Goal: Task Accomplishment & Management: Manage account settings

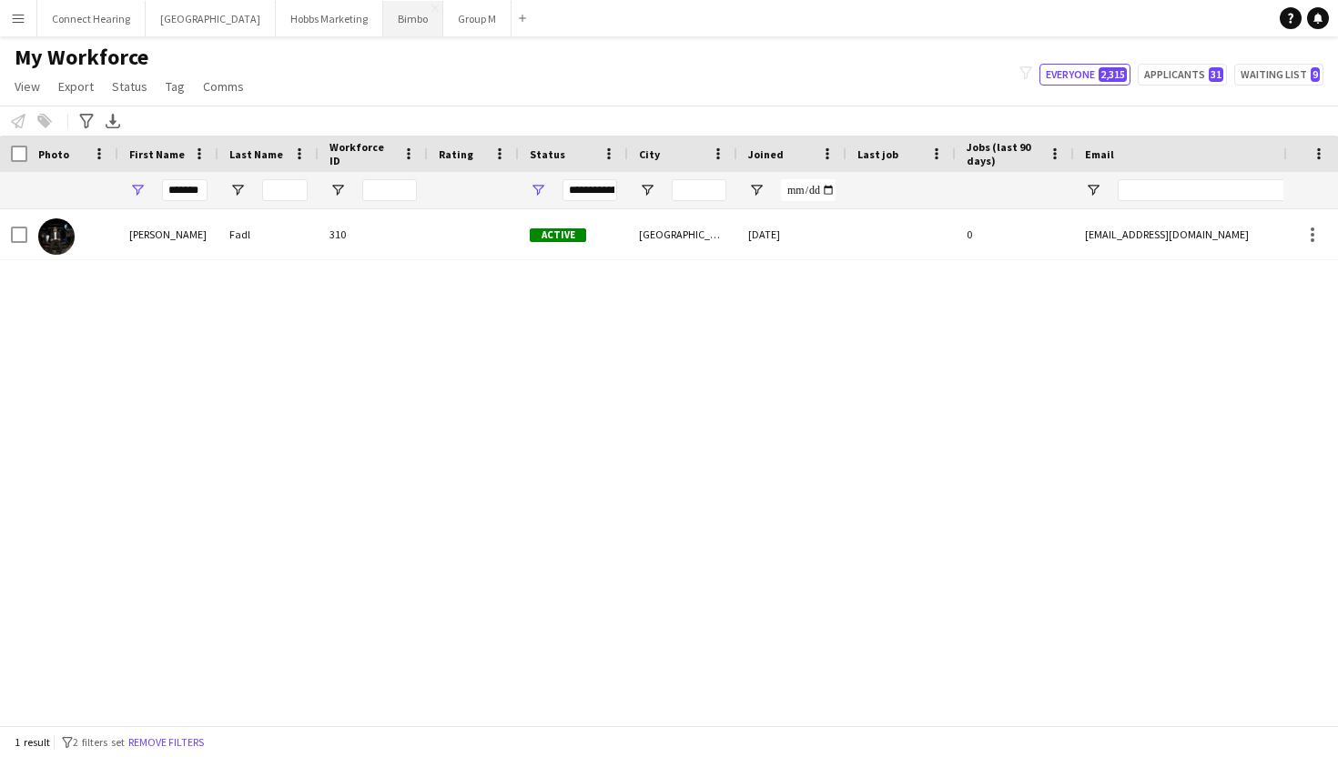
click at [383, 18] on button "Bimbo Close" at bounding box center [413, 19] width 60 height 36
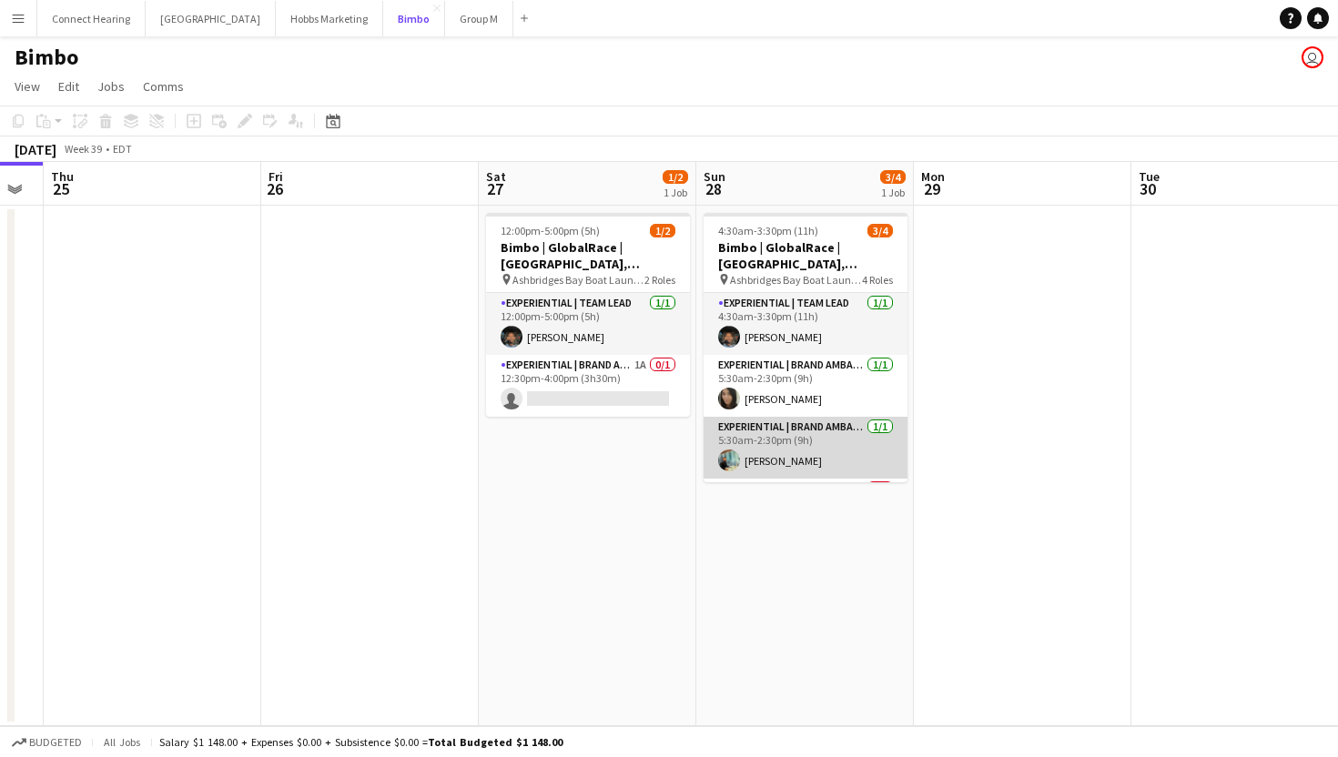
scroll to position [58, 0]
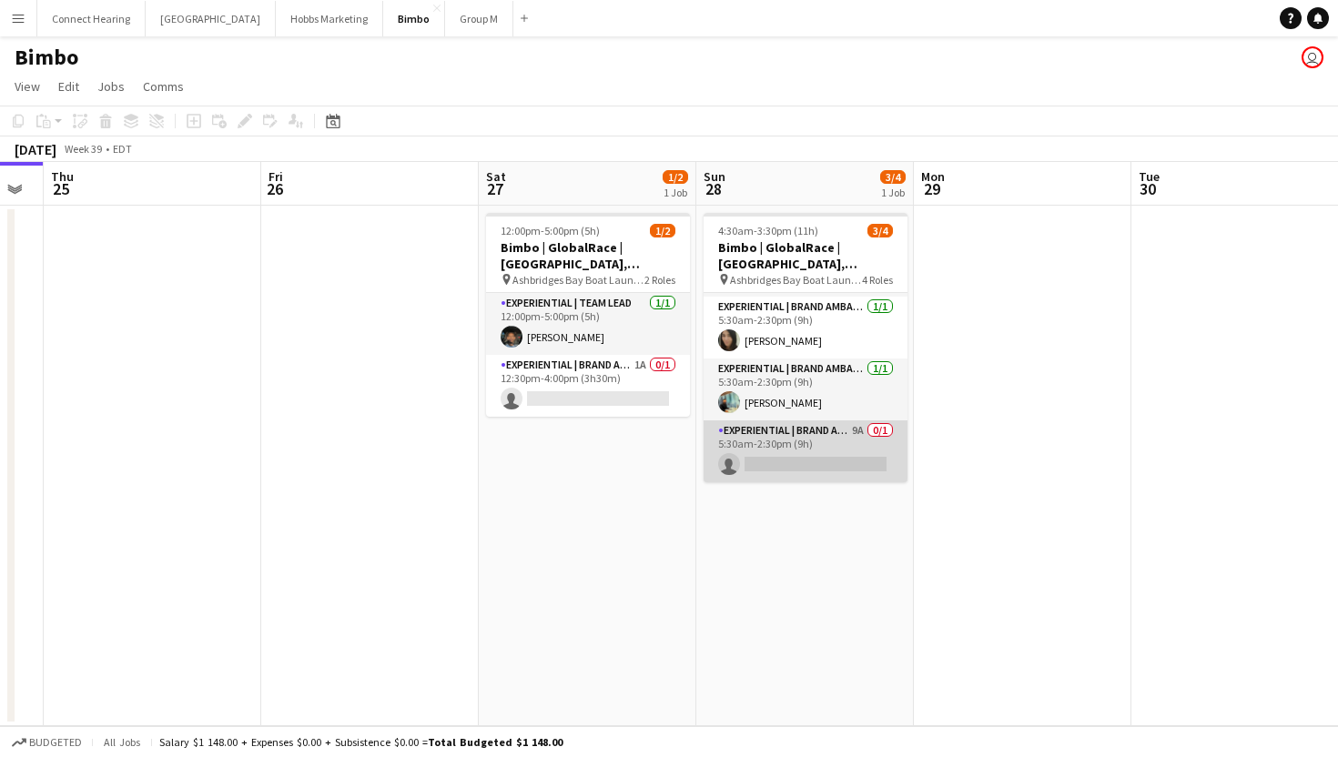
click at [808, 463] on app-card-role "Experiential | Brand Ambassador 9A 0/1 5:30am-2:30pm (9h) single-neutral-actions" at bounding box center [806, 452] width 204 height 62
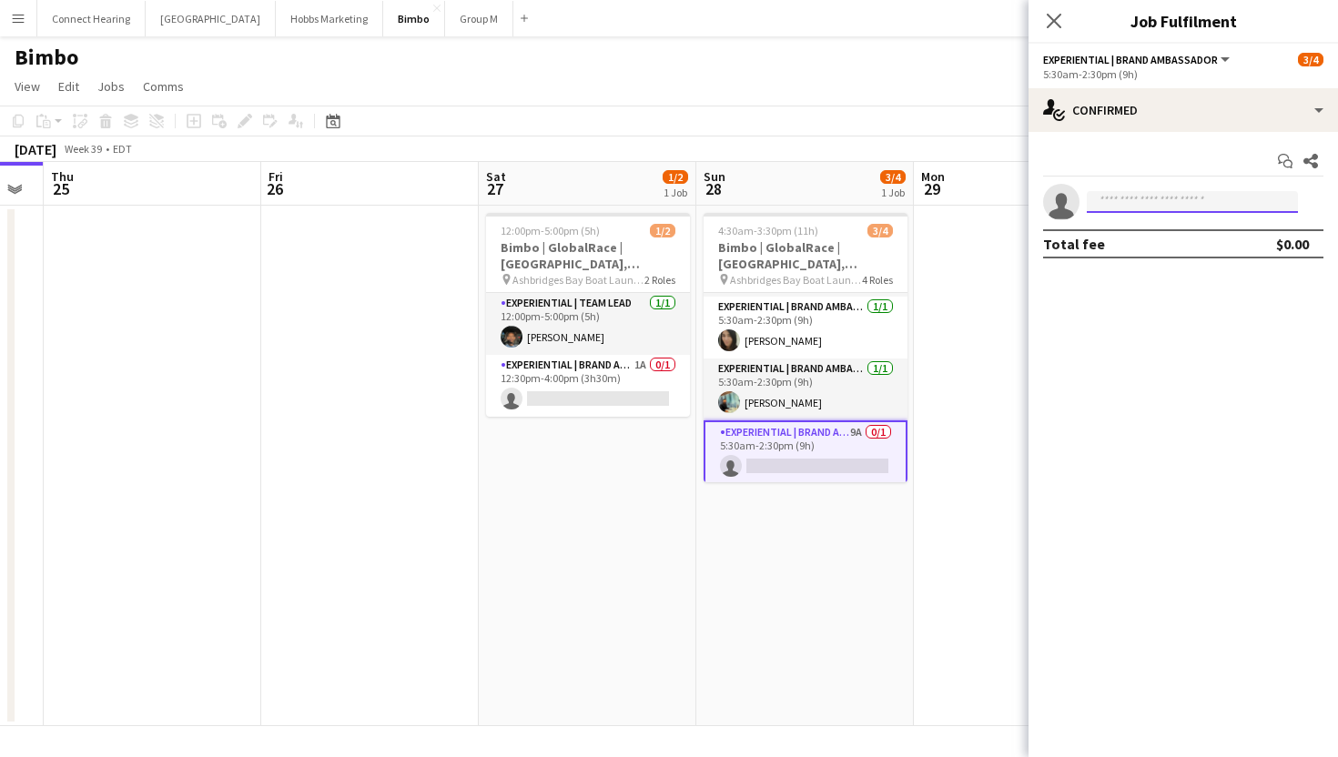
click at [1193, 205] on input at bounding box center [1192, 202] width 211 height 22
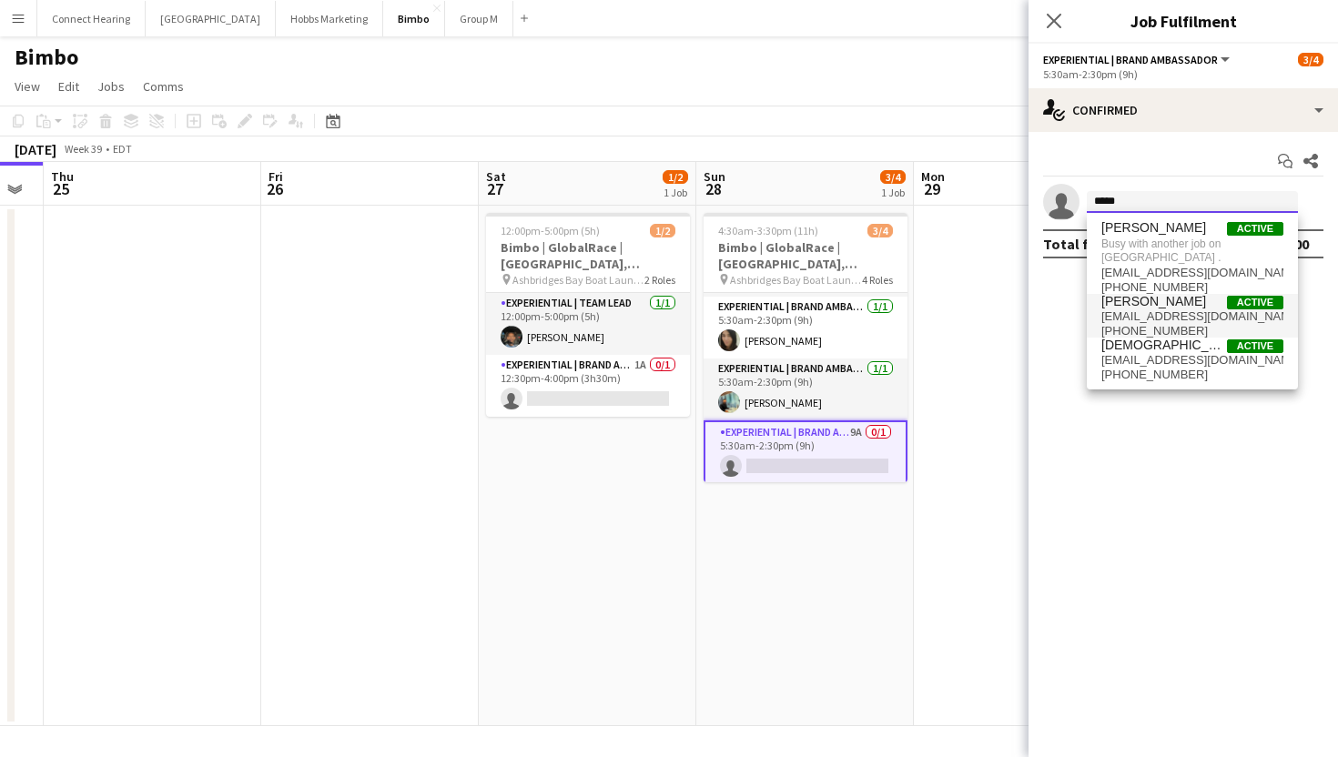
type input "*****"
click at [1161, 320] on span "[EMAIL_ADDRESS][DOMAIN_NAME]" at bounding box center [1193, 317] width 182 height 15
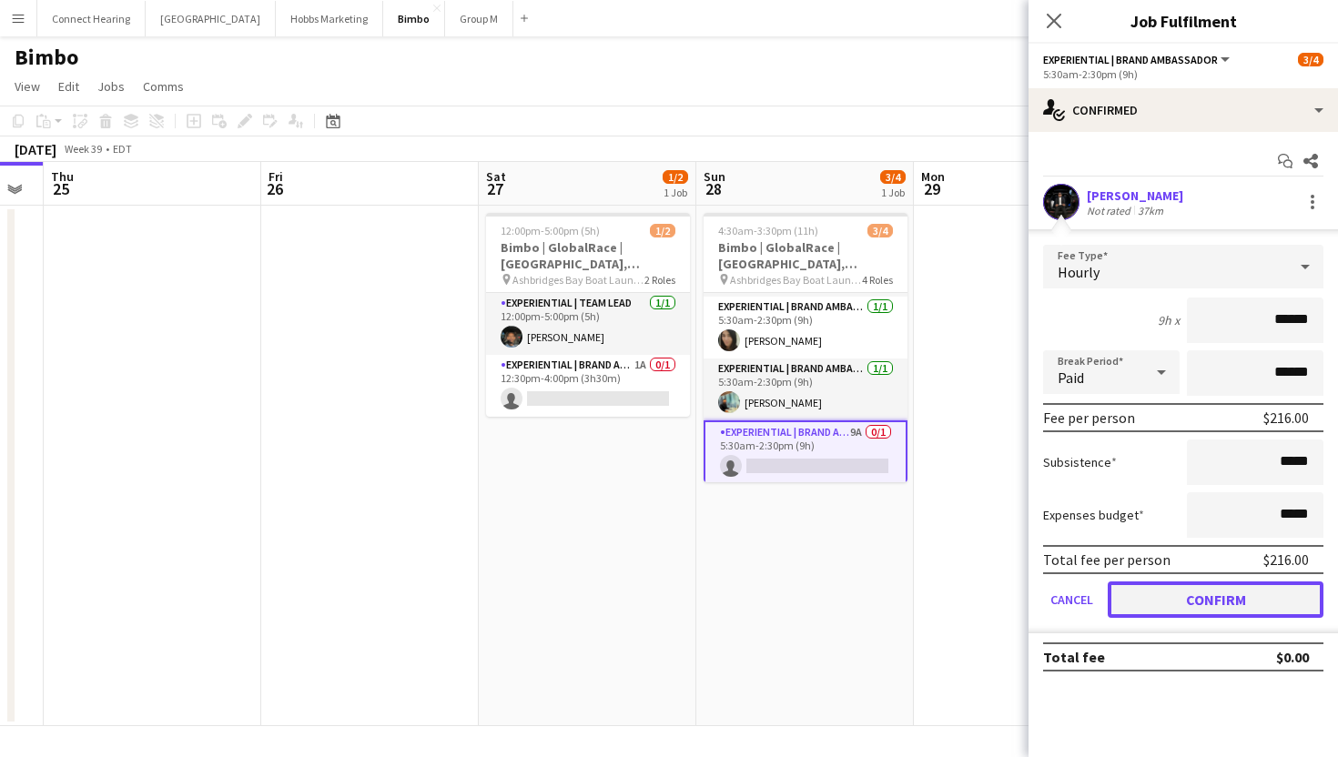
click at [1197, 597] on button "Confirm" at bounding box center [1216, 600] width 216 height 36
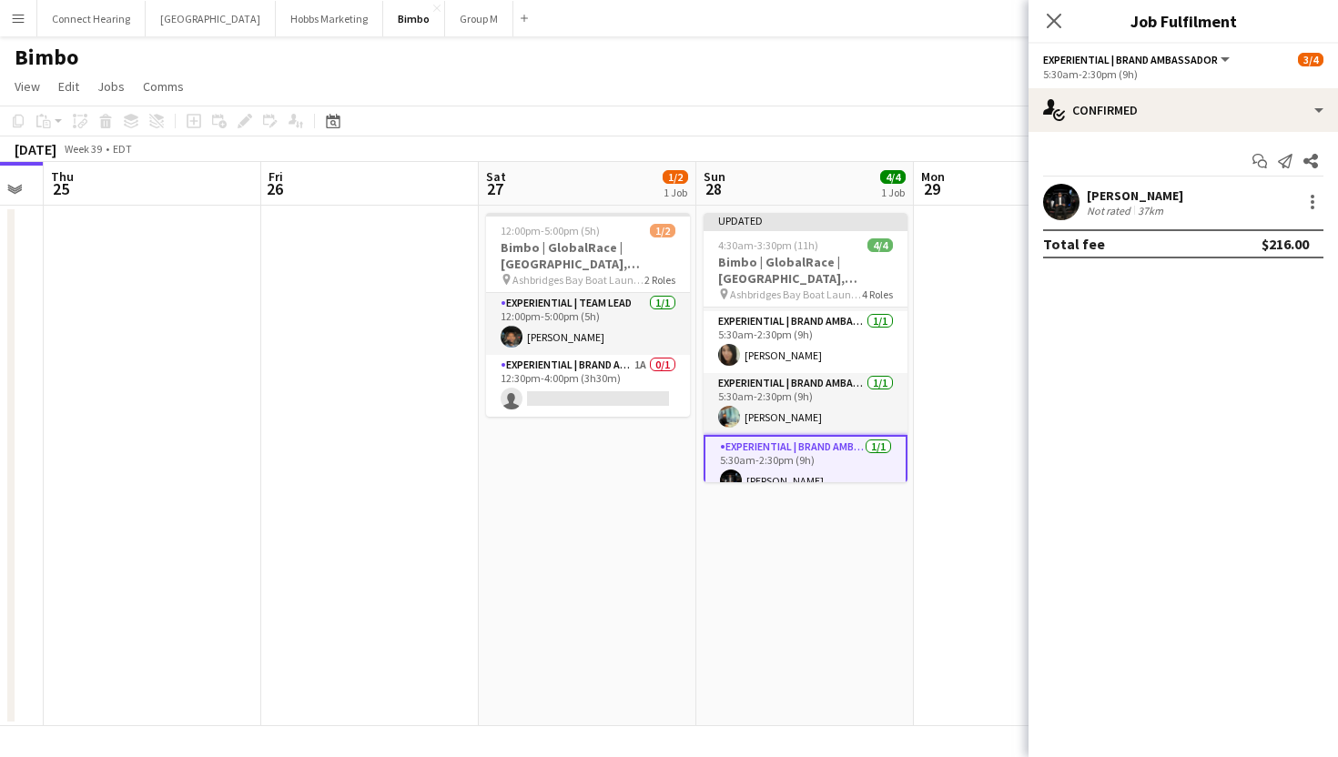
click at [904, 603] on app-date-cell "Updated 4:30am-3:30pm (11h) 4/4 Bimbo | GlobalRace | [GEOGRAPHIC_DATA], [GEOGRA…" at bounding box center [805, 466] width 218 height 521
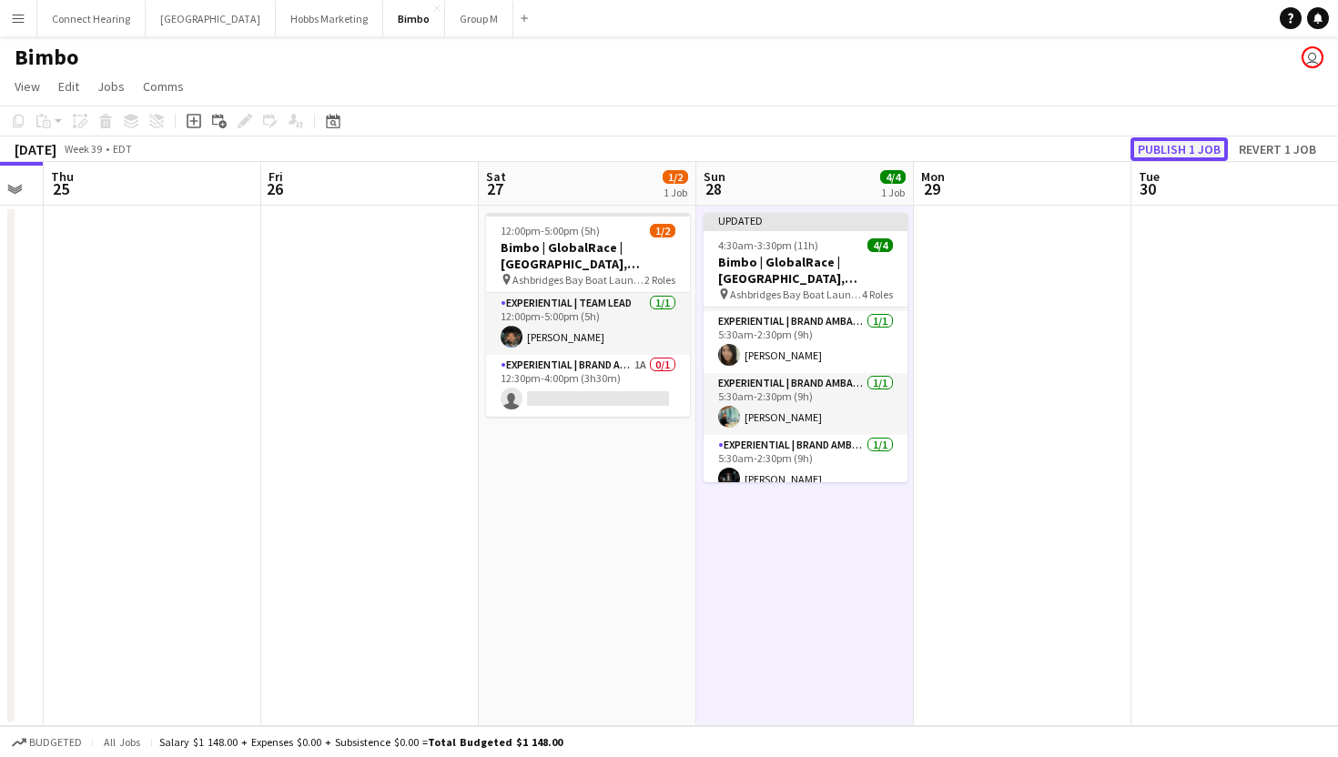
click at [1163, 152] on button "Publish 1 job" at bounding box center [1179, 149] width 97 height 24
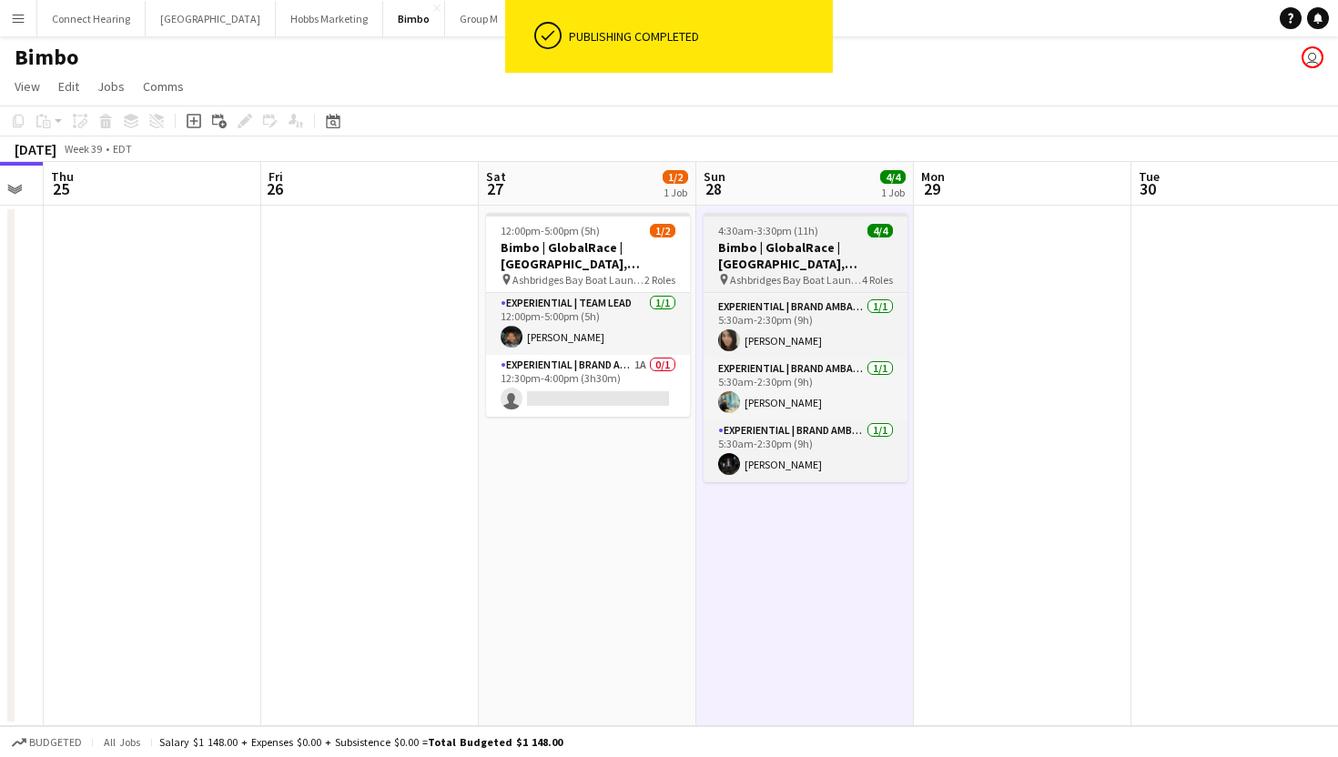
click at [758, 230] on span "4:30am-3:30pm (11h)" at bounding box center [768, 231] width 100 height 14
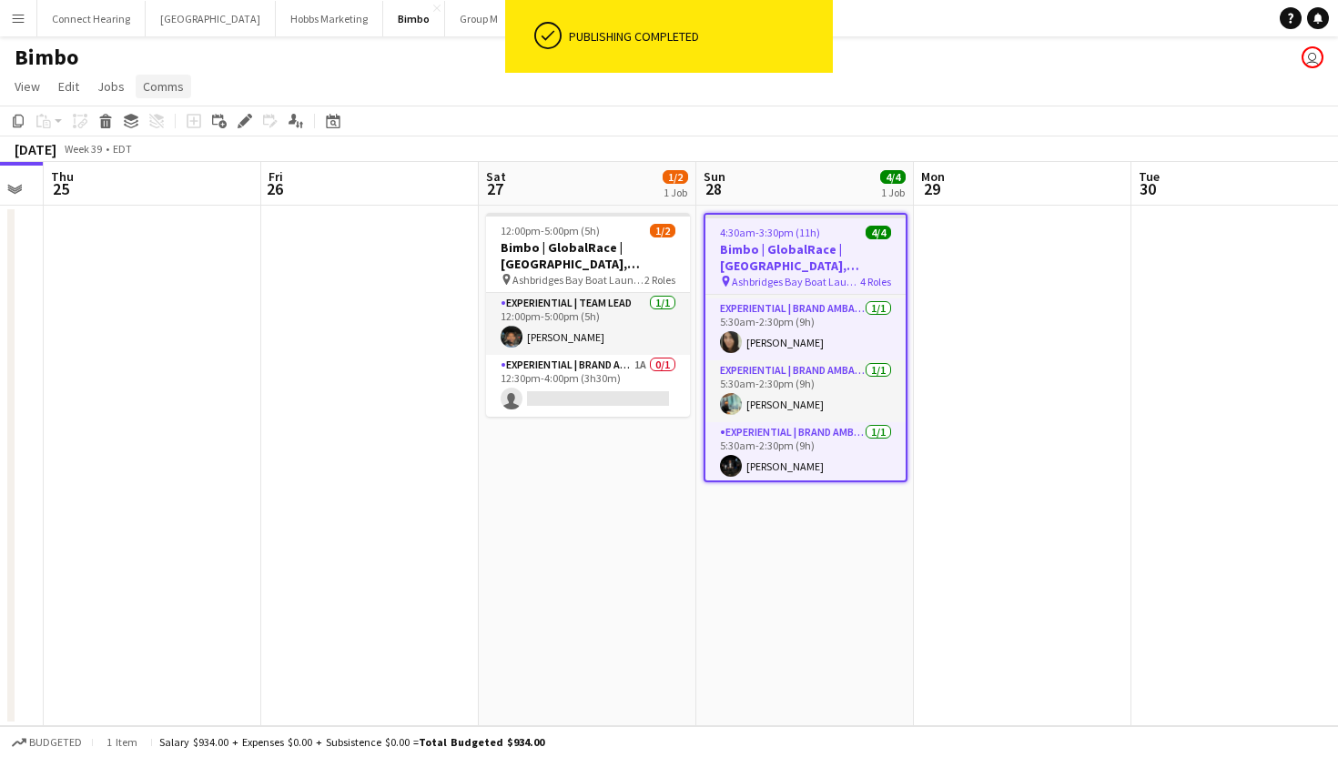
click at [155, 85] on span "Comms" at bounding box center [163, 86] width 41 height 16
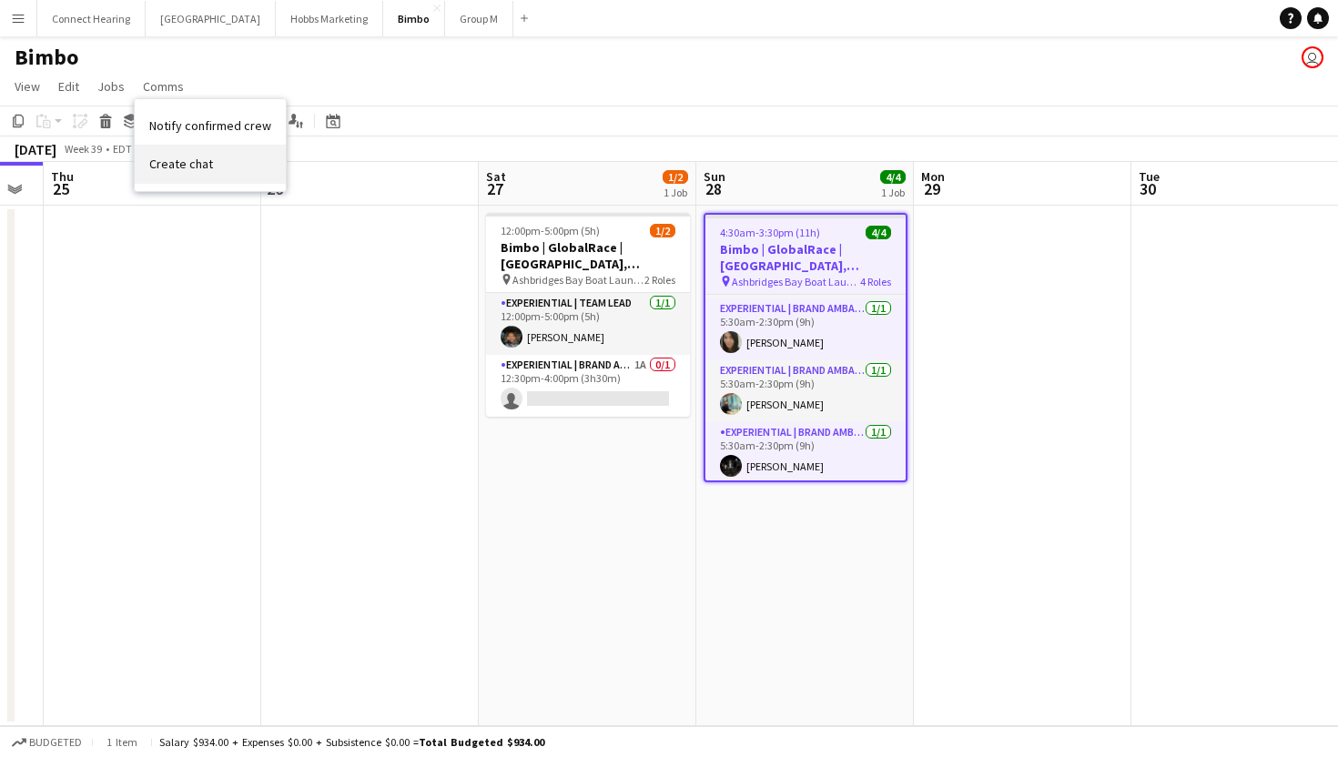
click at [208, 157] on span "Create chat" at bounding box center [181, 164] width 64 height 16
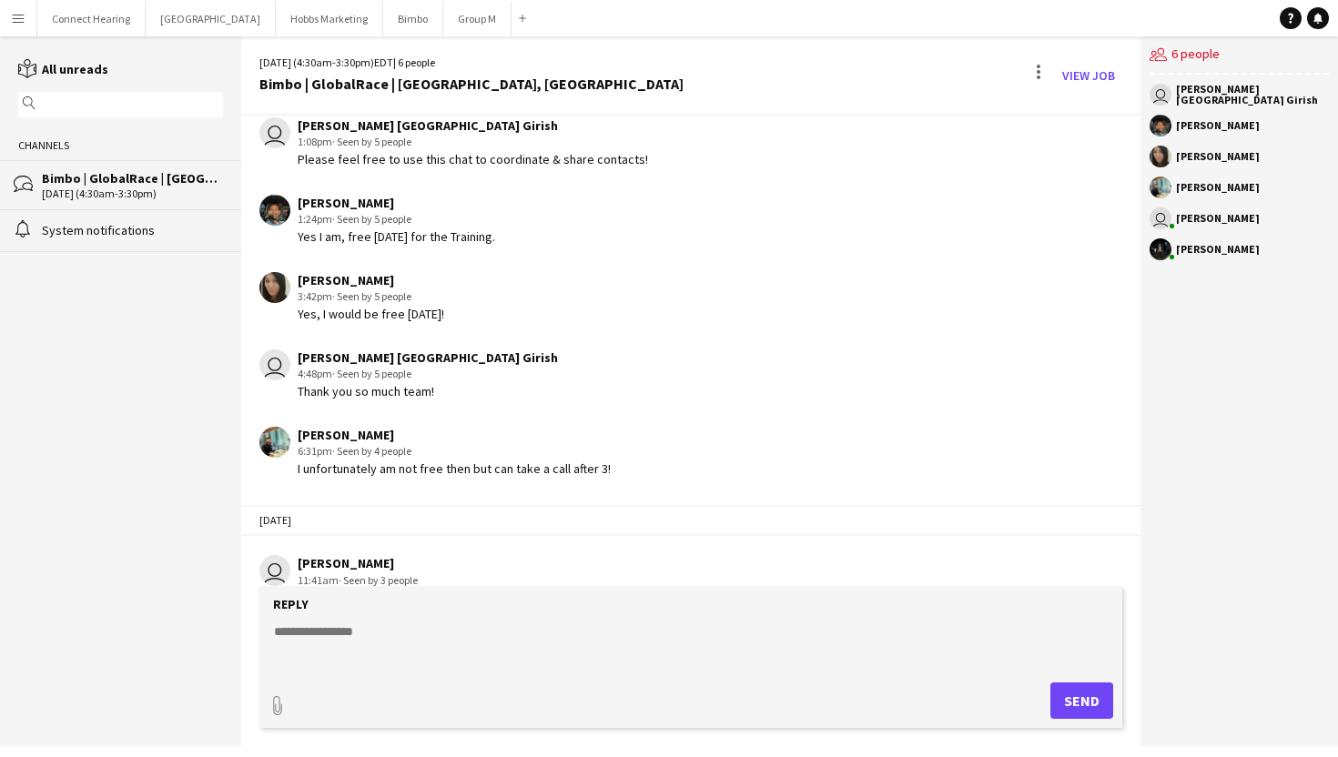
scroll to position [274, 0]
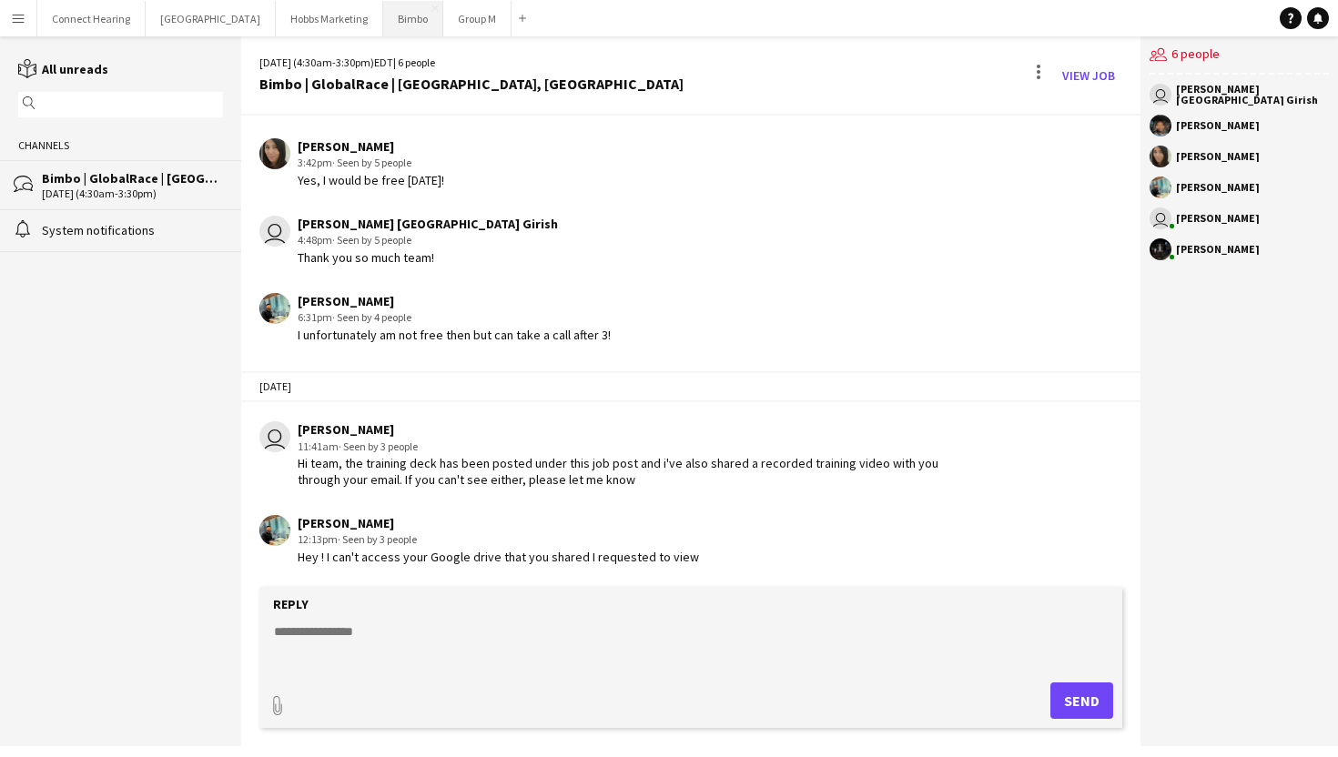
click at [384, 15] on button "Bimbo Close" at bounding box center [413, 19] width 60 height 36
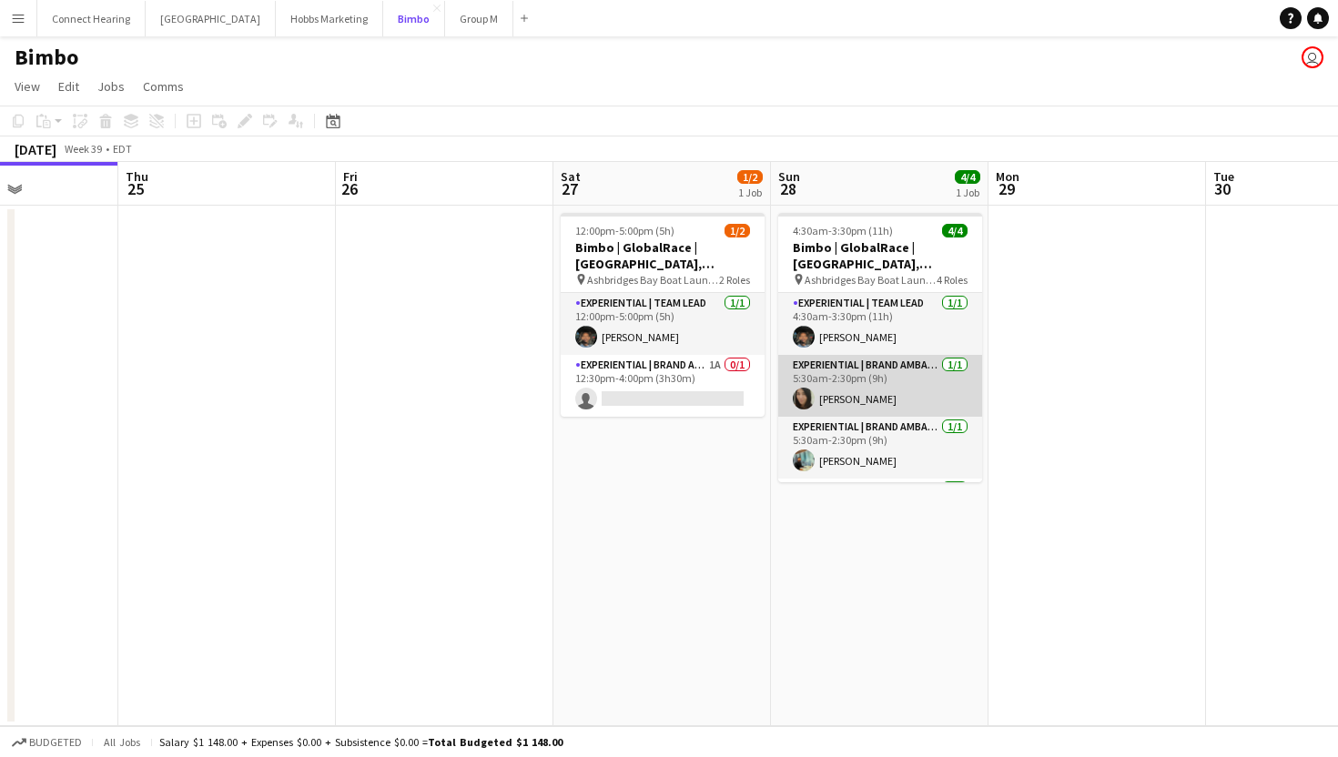
scroll to position [58, 0]
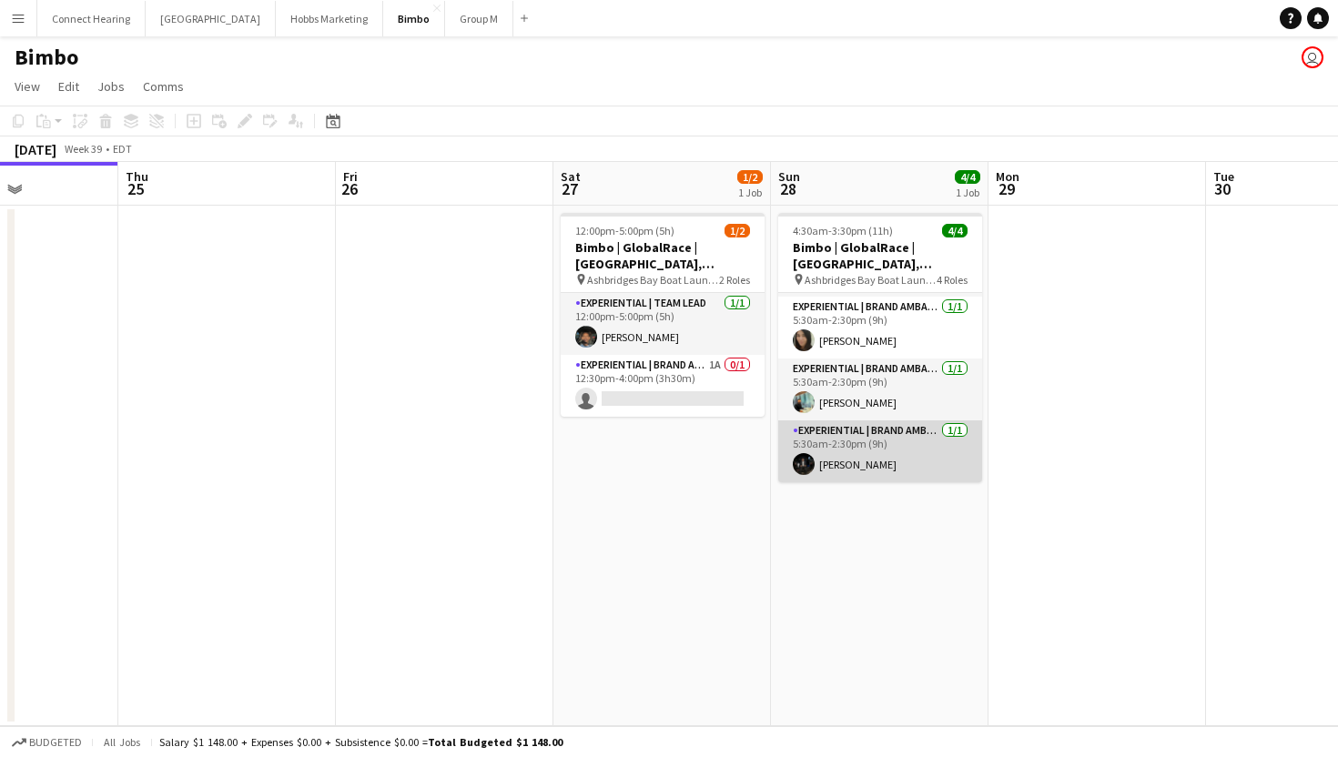
click at [913, 457] on app-card-role "Experiential | Brand Ambassador [DATE] 5:30am-2:30pm (9h) [PERSON_NAME]" at bounding box center [880, 452] width 204 height 62
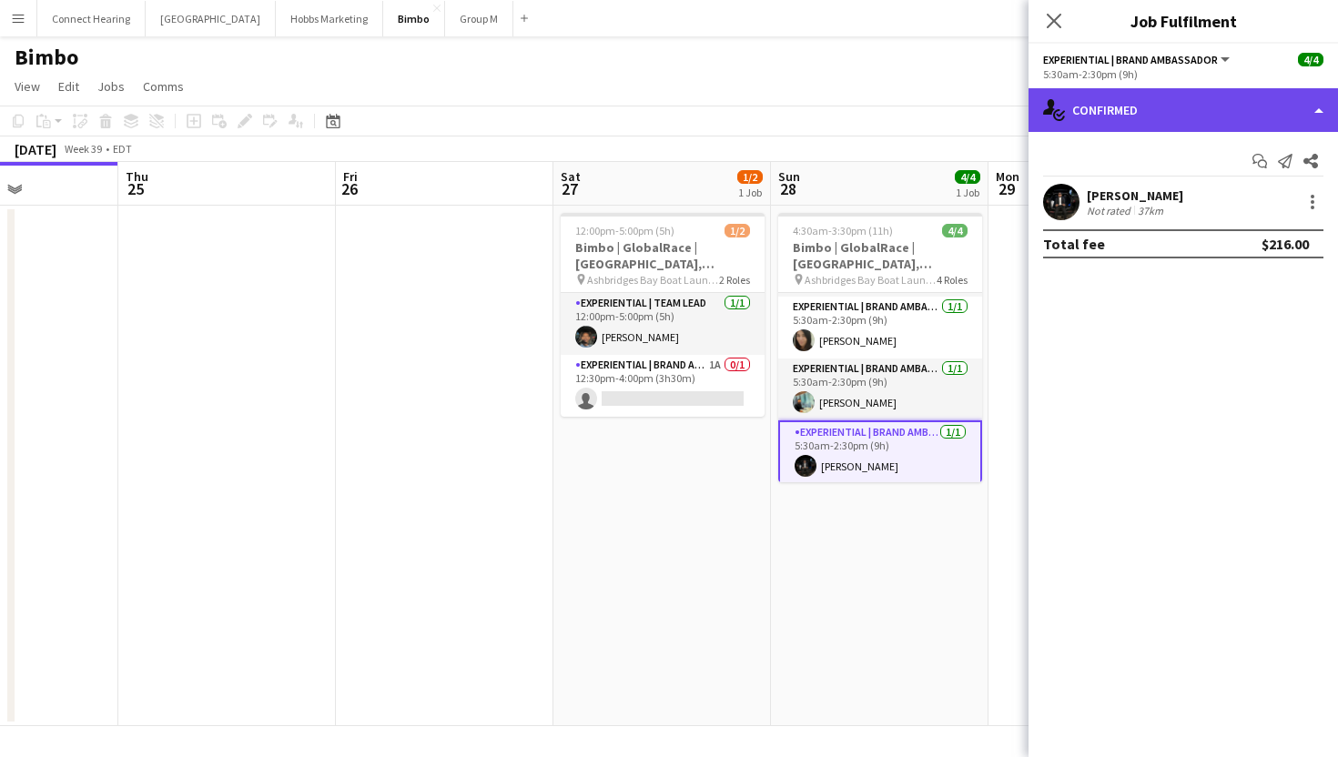
click at [1140, 115] on div "single-neutral-actions-check-2 Confirmed" at bounding box center [1184, 110] width 310 height 44
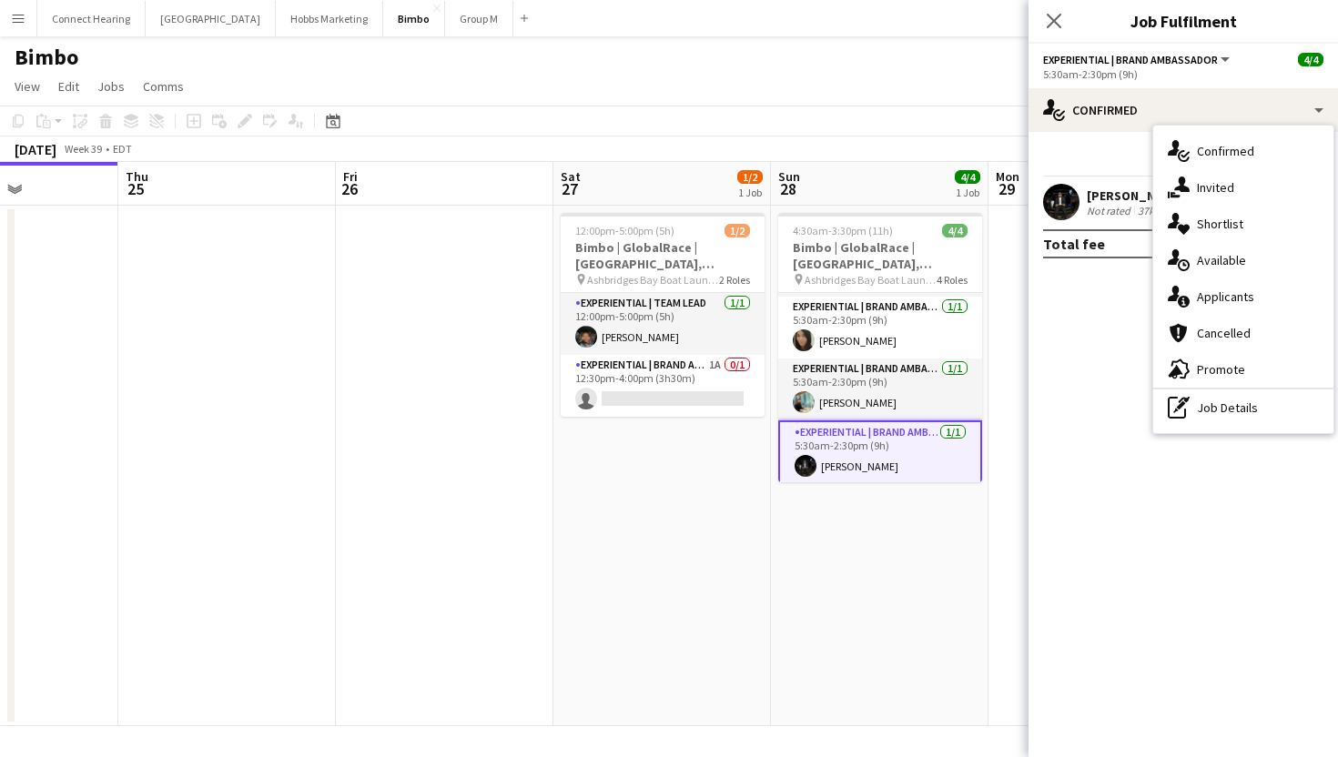
click at [1117, 204] on div "Not rated" at bounding box center [1110, 211] width 47 height 14
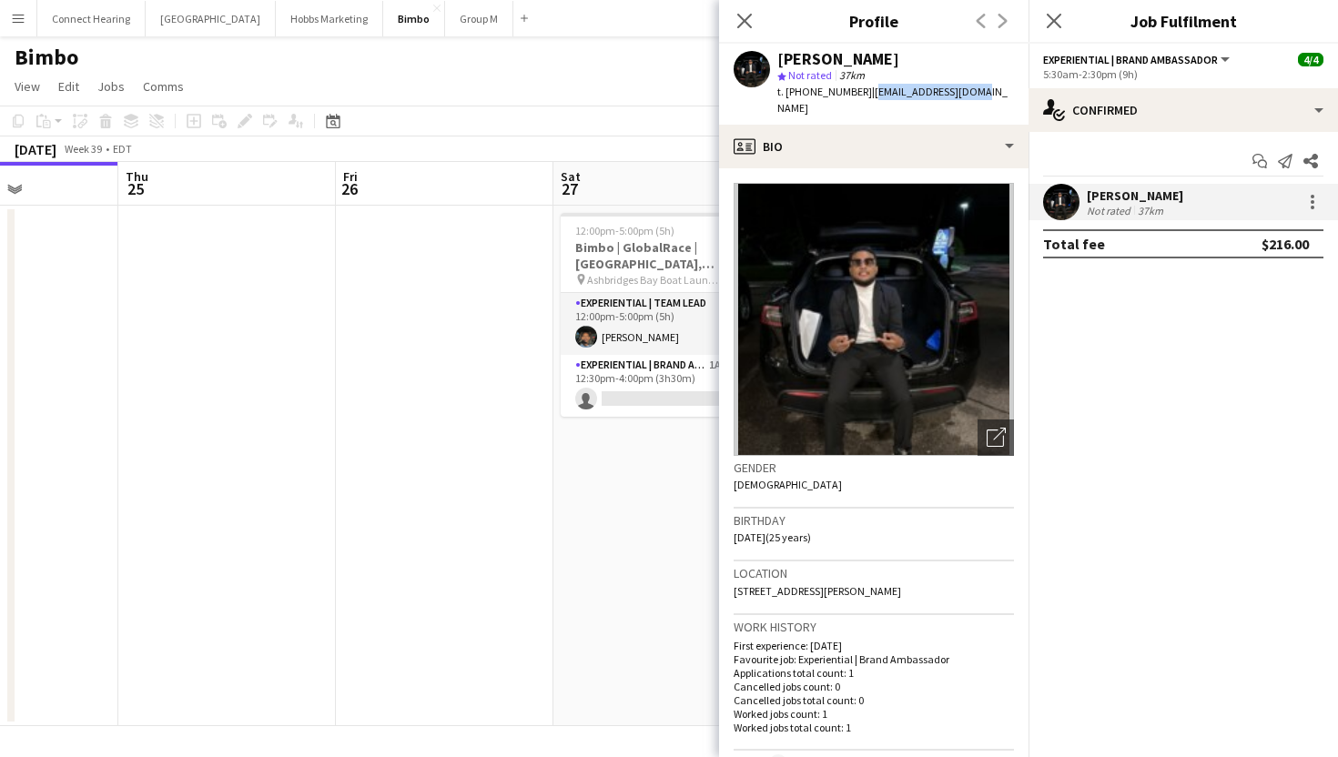
drag, startPoint x: 859, startPoint y: 95, endPoint x: 962, endPoint y: 97, distance: 103.8
click at [962, 97] on span "| [EMAIL_ADDRESS][DOMAIN_NAME]" at bounding box center [893, 100] width 230 height 30
copy span "[EMAIL_ADDRESS][DOMAIN_NAME]"
click at [740, 15] on icon "Close pop-in" at bounding box center [744, 20] width 17 height 17
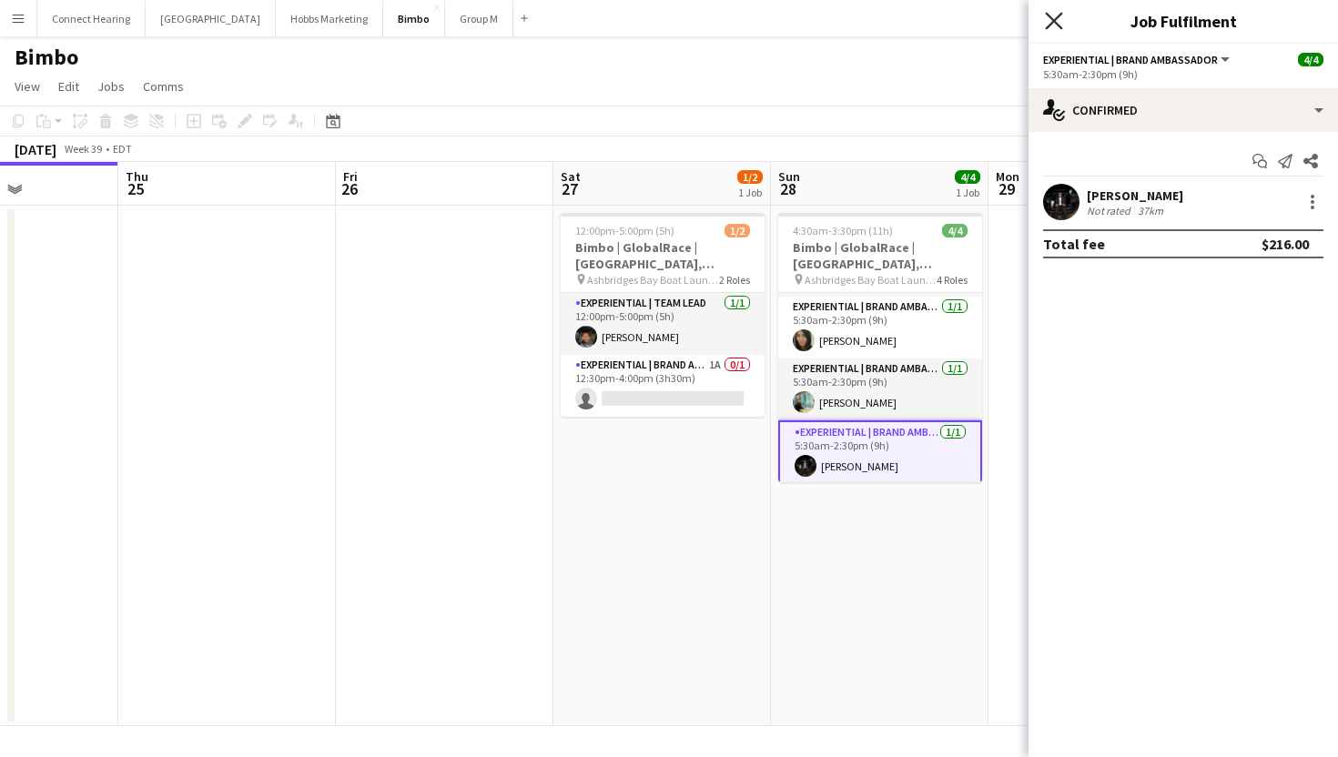
click at [1053, 21] on icon at bounding box center [1053, 20] width 17 height 17
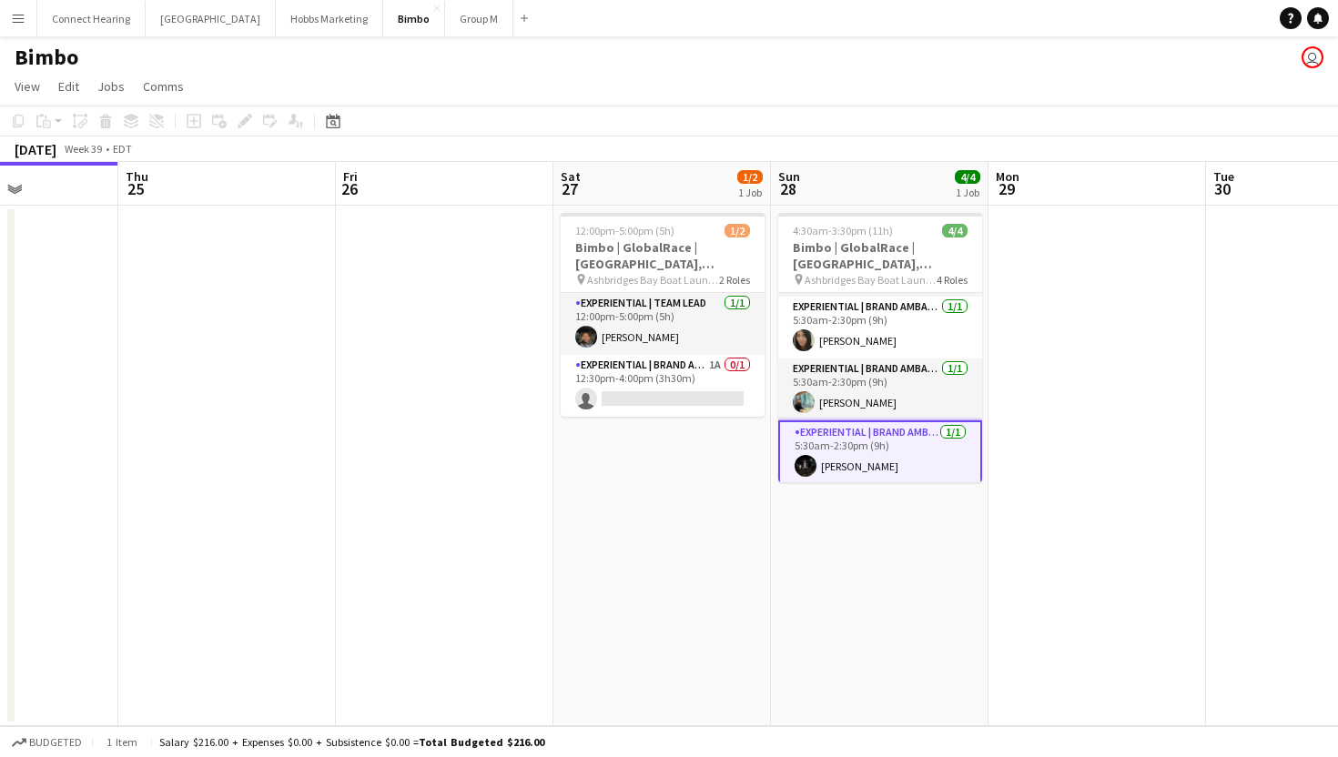
click at [1112, 573] on app-date-cell at bounding box center [1098, 466] width 218 height 521
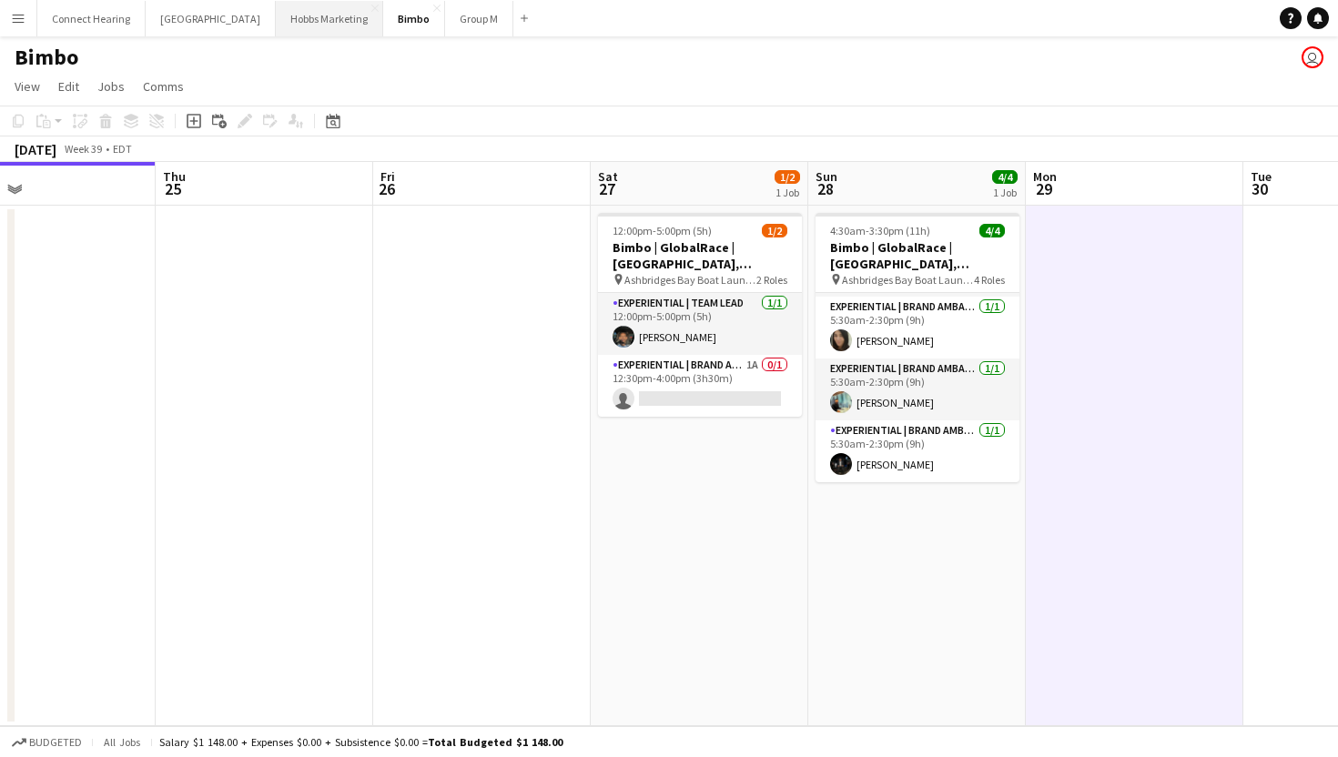
click at [289, 21] on button "[PERSON_NAME] Marketing Close" at bounding box center [329, 19] width 107 height 36
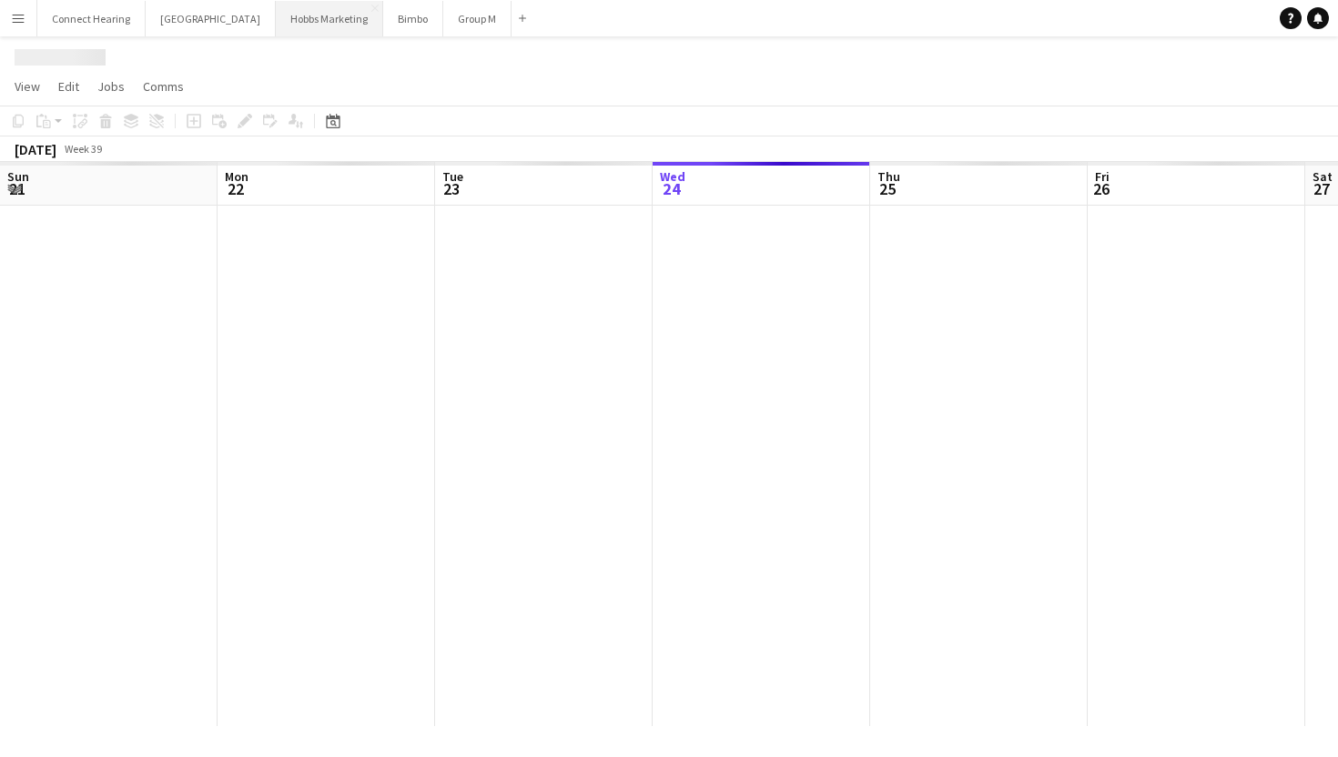
scroll to position [0, 435]
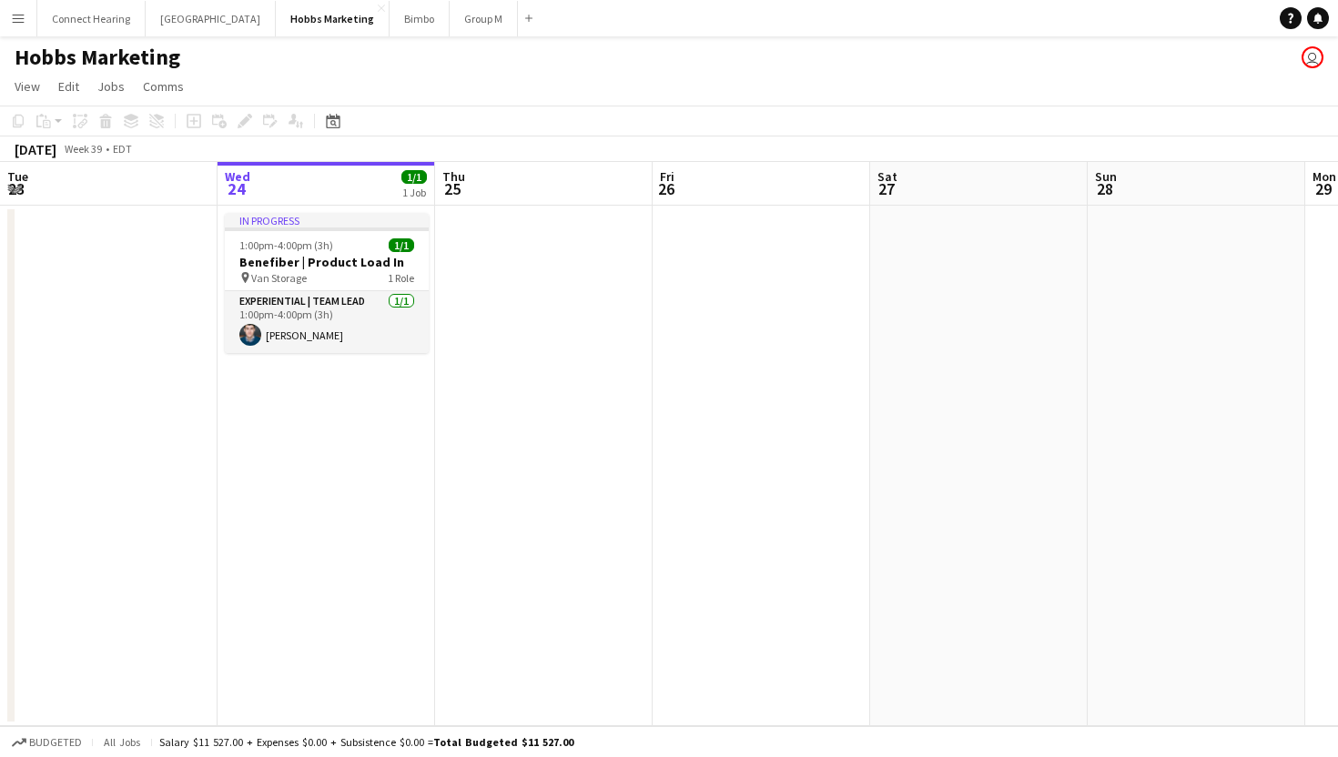
click at [586, 93] on app-page-menu "View Day view expanded Day view collapsed Month view Date picker Jump to [DATE]…" at bounding box center [669, 88] width 1338 height 35
